Goal: Communication & Community: Answer question/provide support

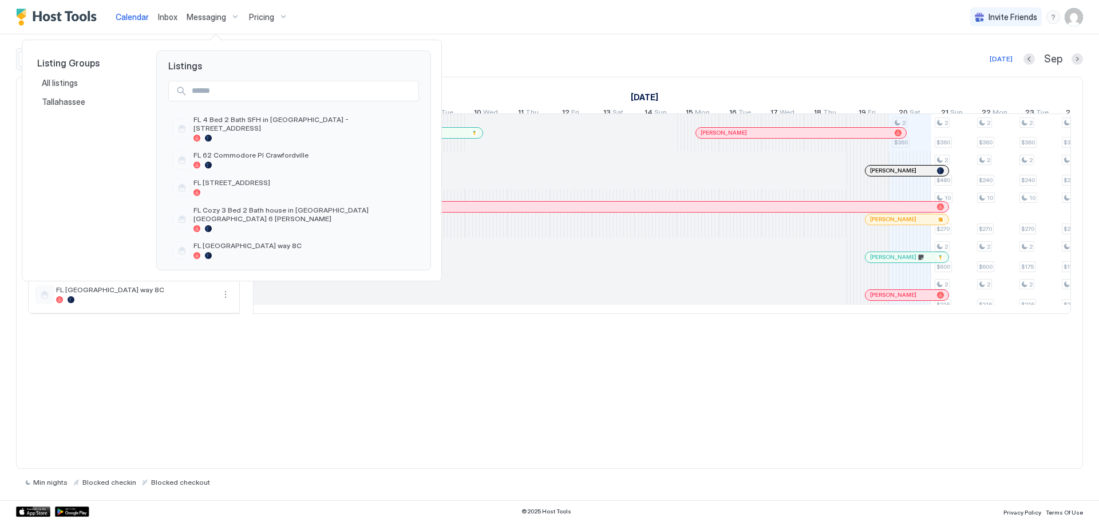
scroll to position [0, 636]
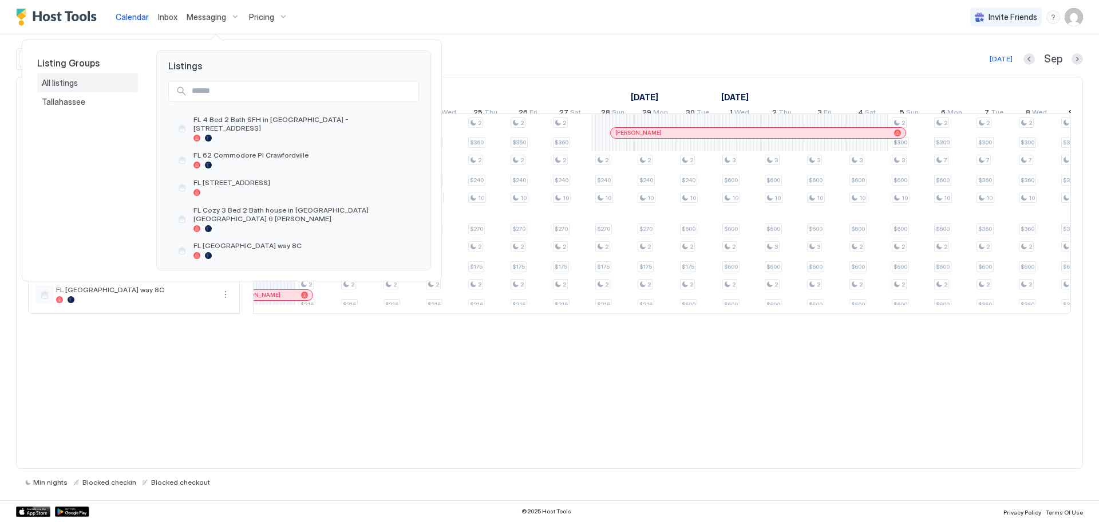
click at [54, 78] on span "All listings" at bounding box center [61, 83] width 38 height 10
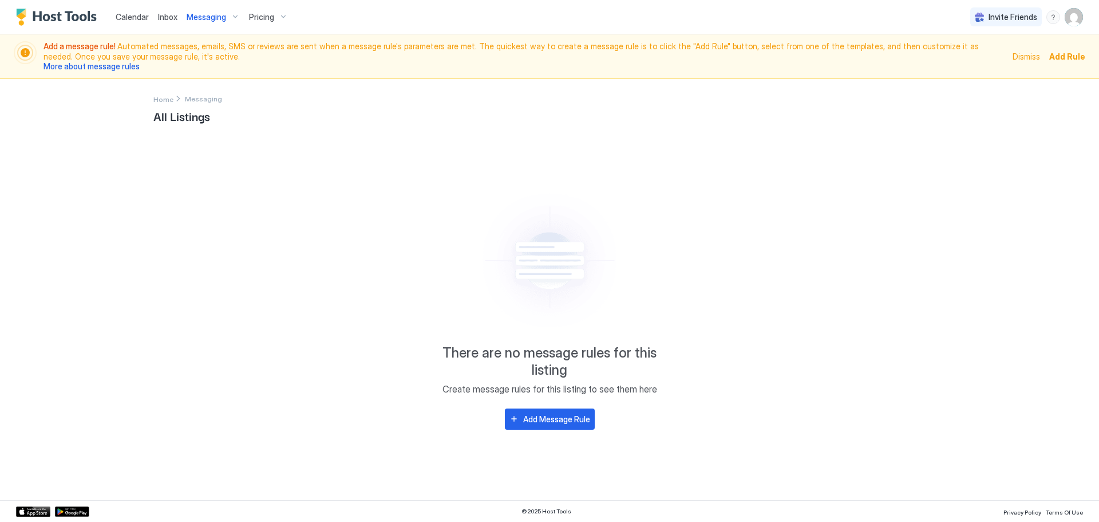
click at [158, 21] on span "Inbox" at bounding box center [167, 17] width 19 height 10
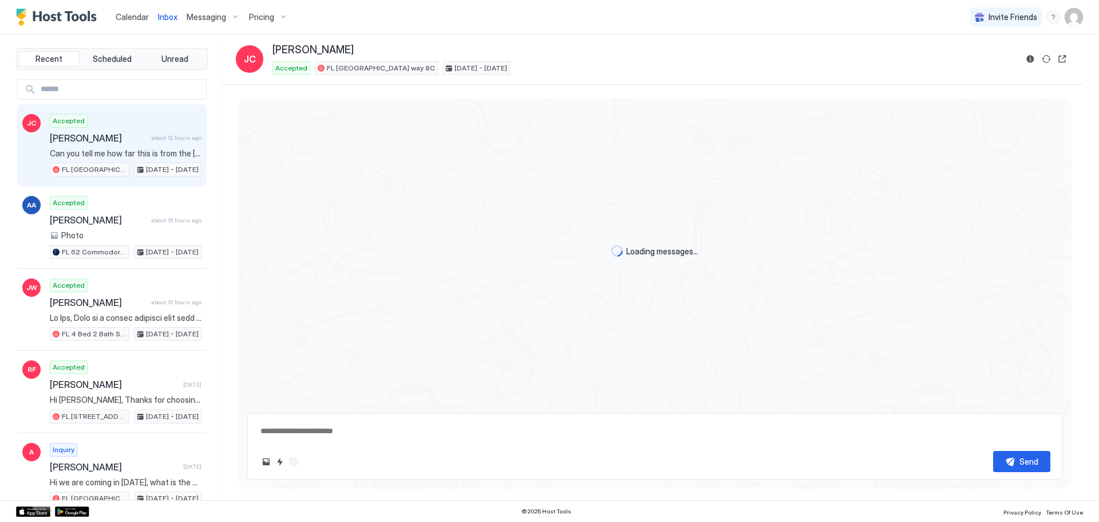
scroll to position [844, 0]
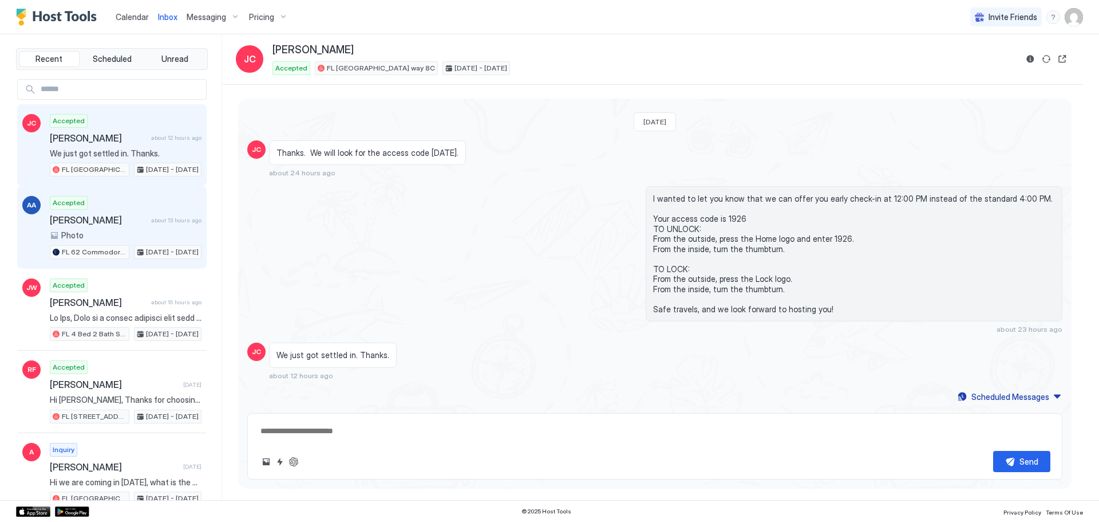
click at [76, 224] on span "[PERSON_NAME]" at bounding box center [98, 219] width 97 height 11
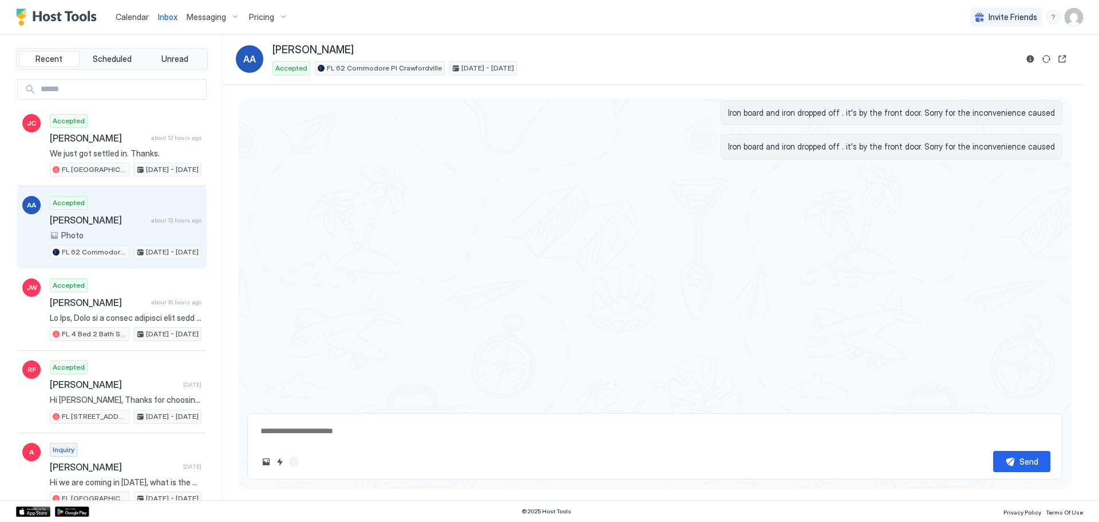
scroll to position [1179, 0]
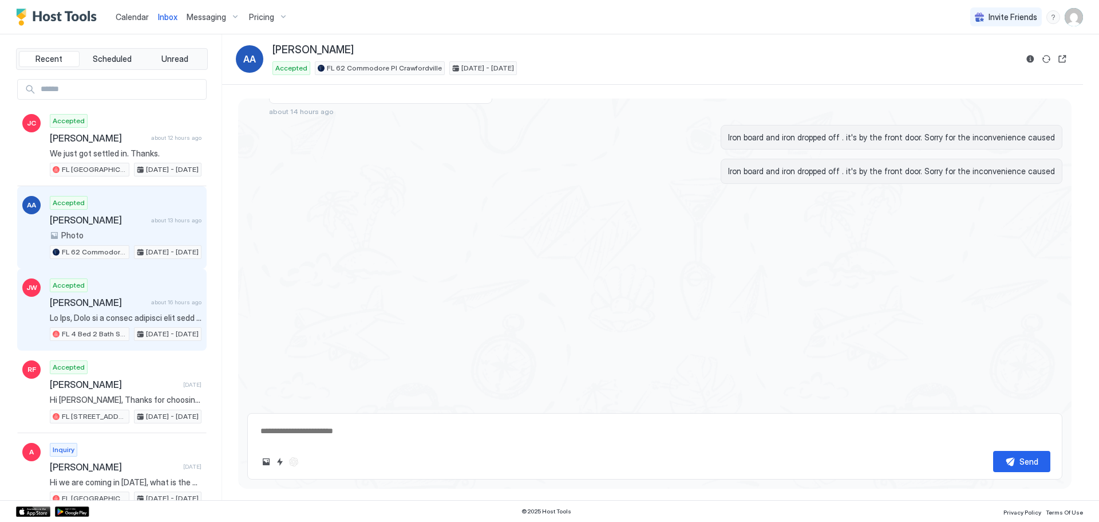
click at [94, 304] on span "[PERSON_NAME]" at bounding box center [98, 302] width 97 height 11
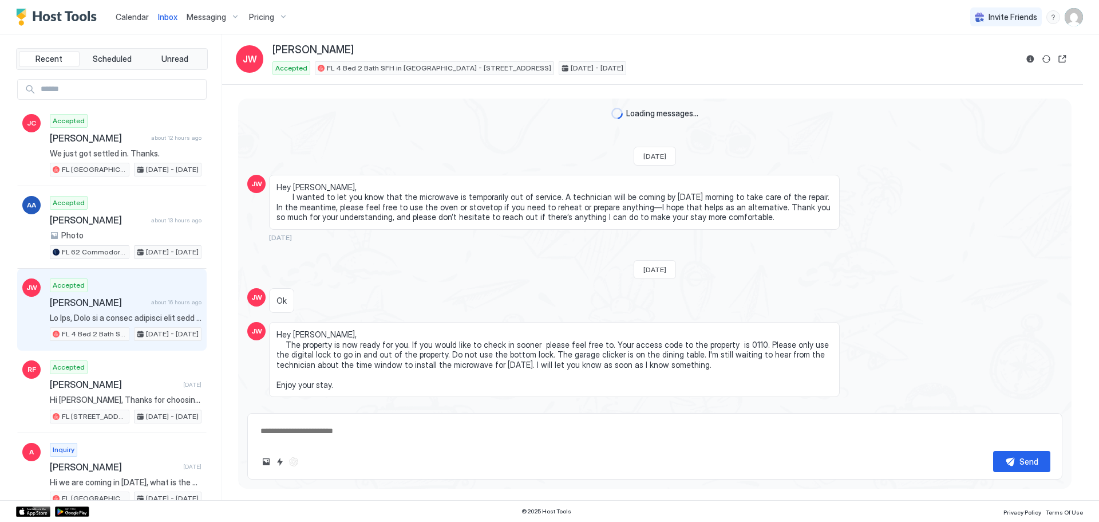
scroll to position [1187, 0]
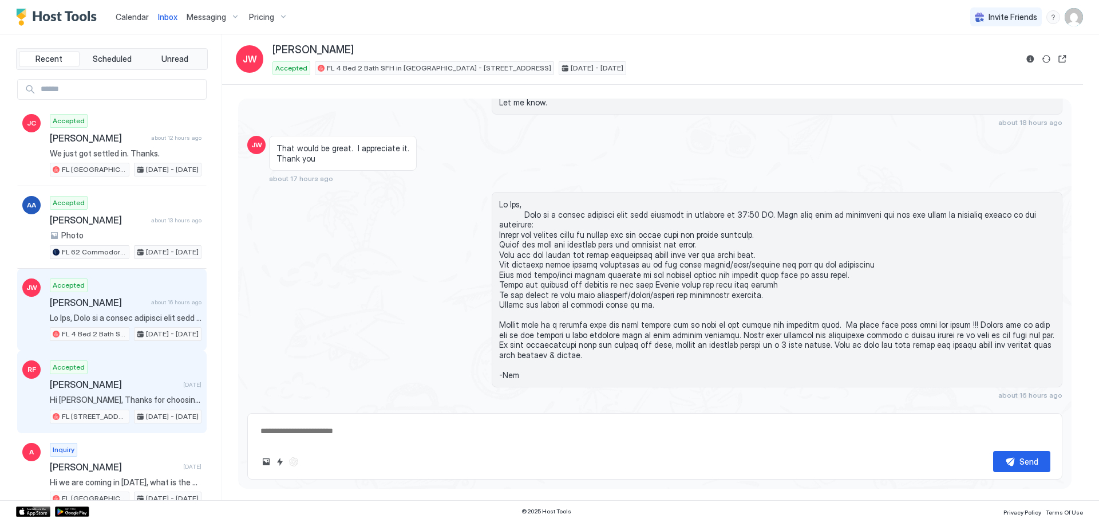
click at [77, 384] on span "[PERSON_NAME]" at bounding box center [114, 384] width 129 height 11
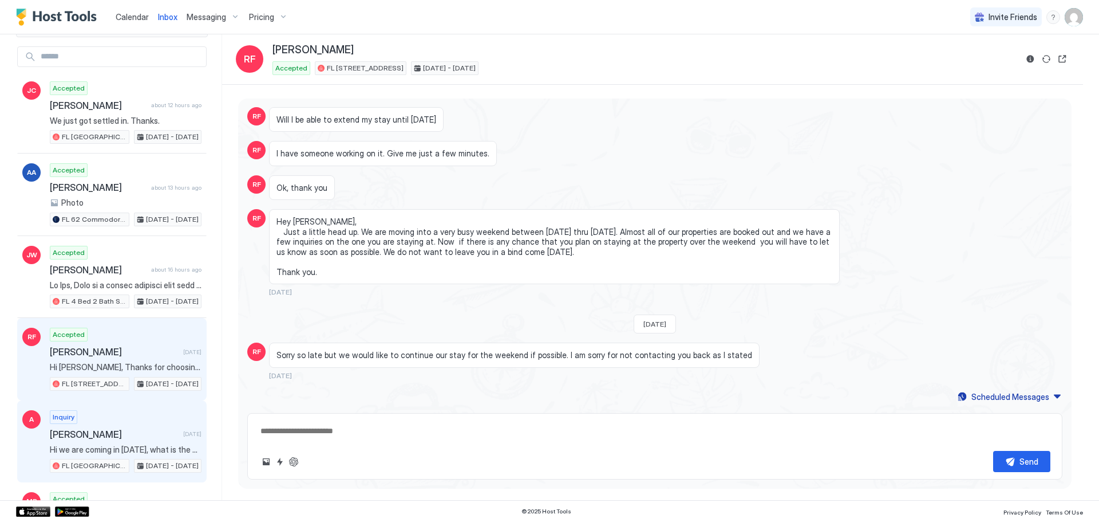
scroll to position [115, 0]
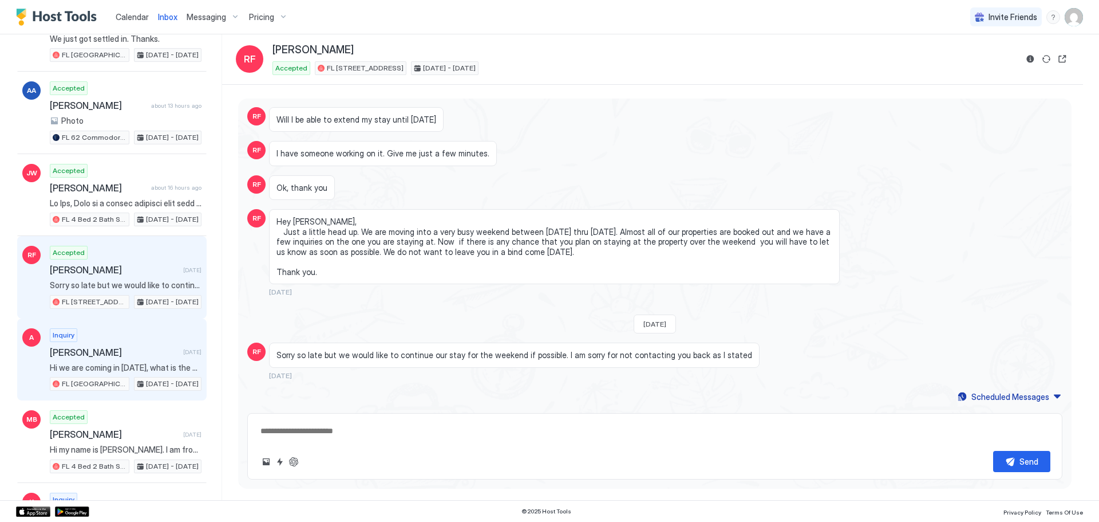
click at [127, 358] on div "Inquiry [PERSON_NAME] [DATE] Hi we are coming in [DATE], what is the coffee sit…" at bounding box center [126, 359] width 152 height 63
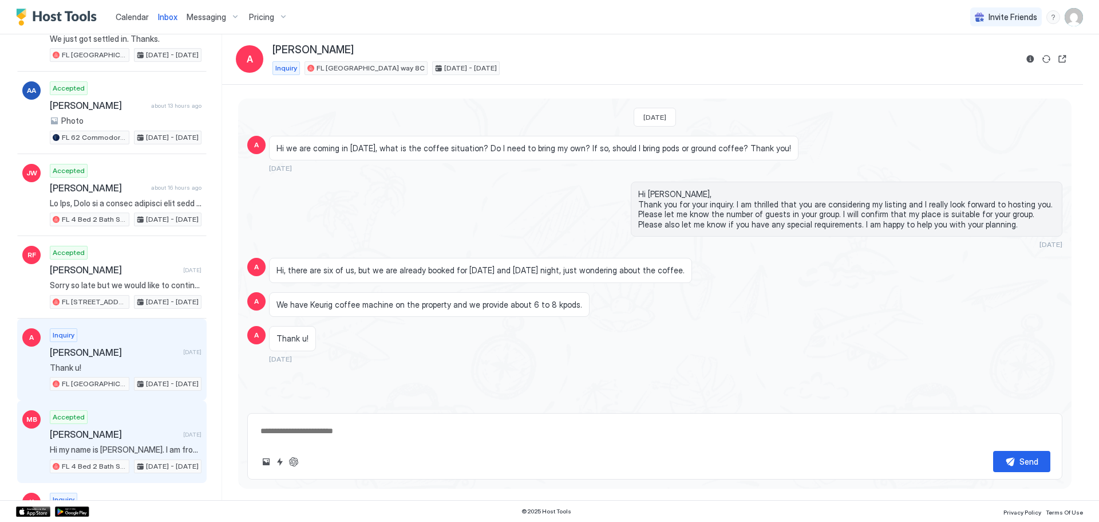
click at [127, 443] on div "Accepted [PERSON_NAME] [DATE] Hi my name is [PERSON_NAME]. I am from [GEOGRAPHI…" at bounding box center [126, 441] width 152 height 63
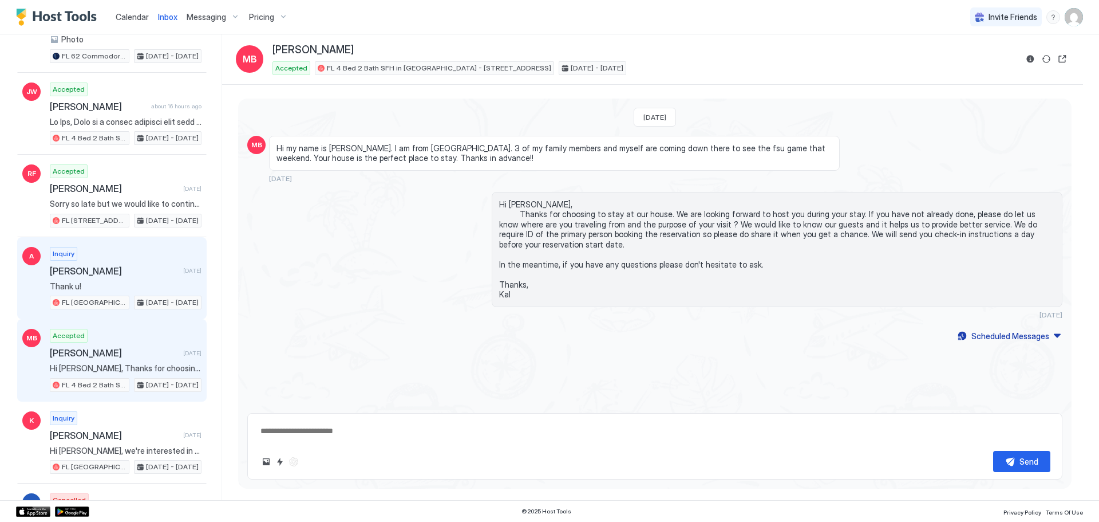
scroll to position [229, 0]
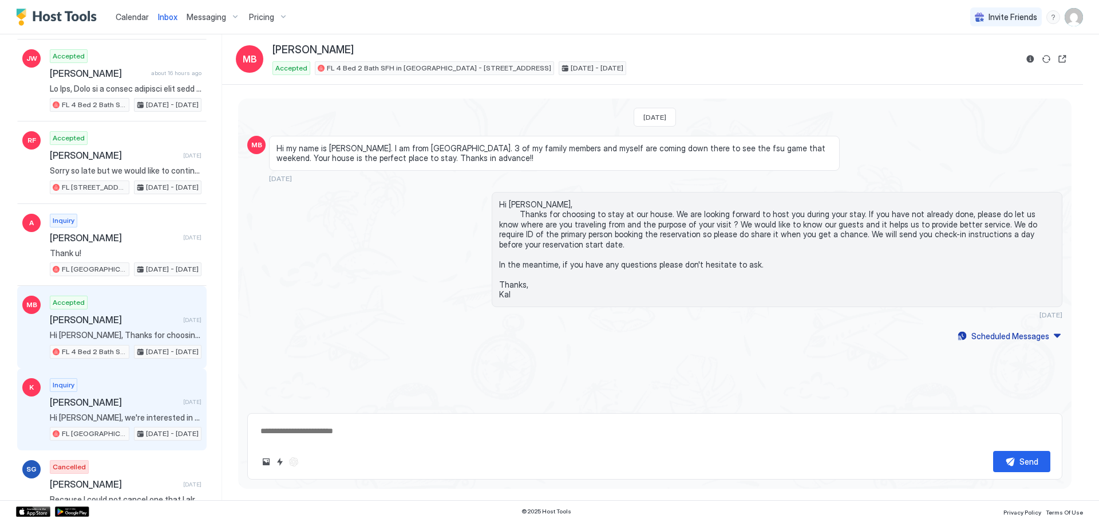
click at [132, 402] on span "[PERSON_NAME]" at bounding box center [114, 401] width 129 height 11
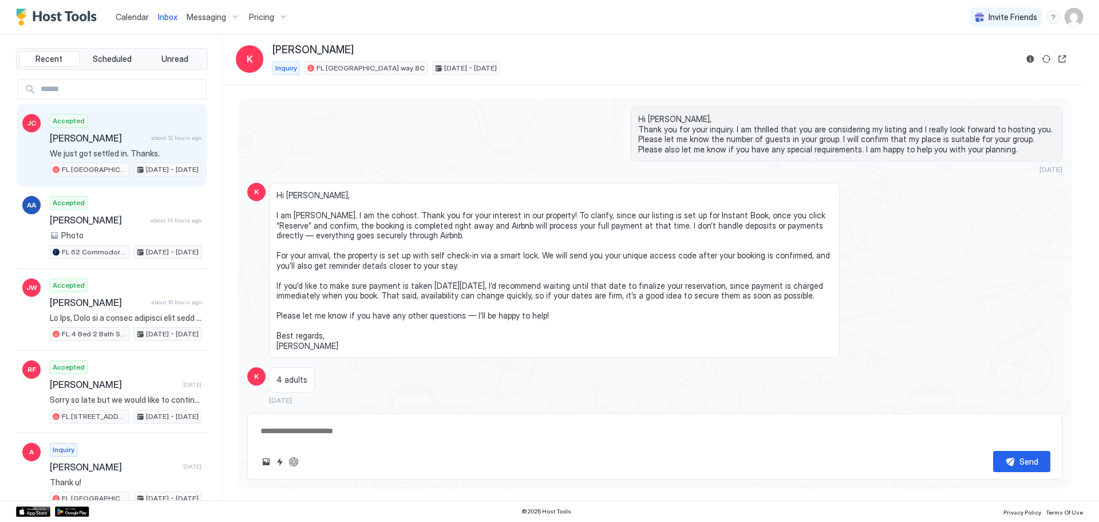
click at [71, 141] on span "[PERSON_NAME]" at bounding box center [98, 137] width 97 height 11
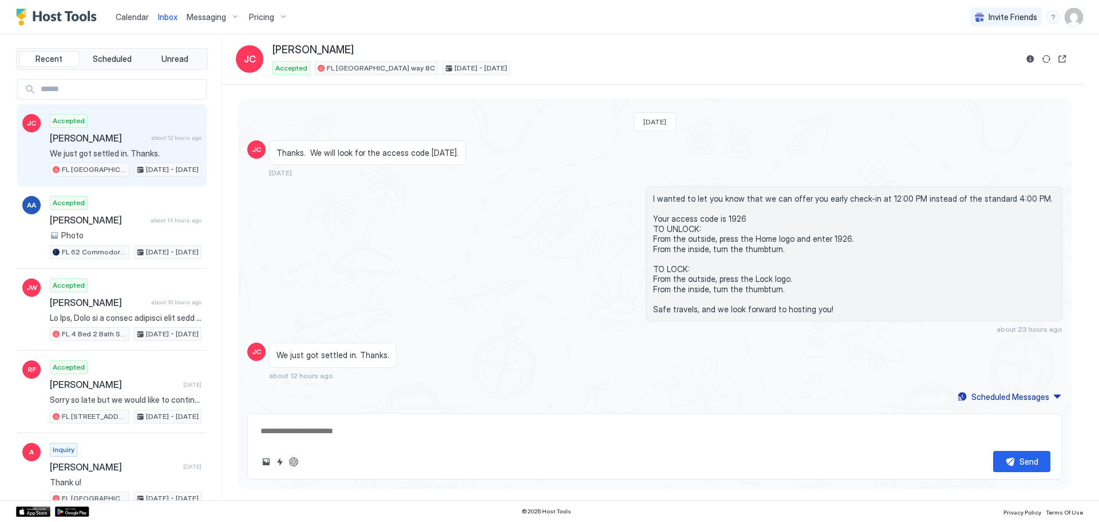
type textarea "*"
